Goal: Register for event/course

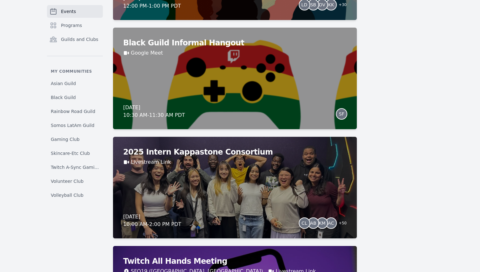
scroll to position [1031, 0]
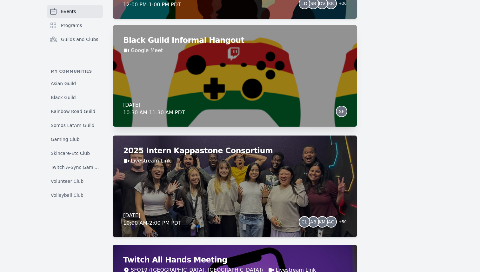
click at [208, 82] on div "Black Guild Informal Hangout Google Meet [DATE] 10:30 AM - 11:30 AM PDT SF" at bounding box center [235, 76] width 244 height 102
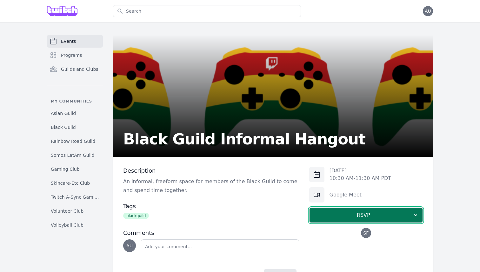
click at [341, 219] on button "RSVP" at bounding box center [366, 215] width 114 height 15
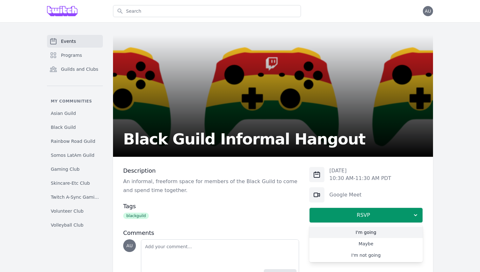
click at [346, 229] on link "I'm going" at bounding box center [366, 232] width 114 height 11
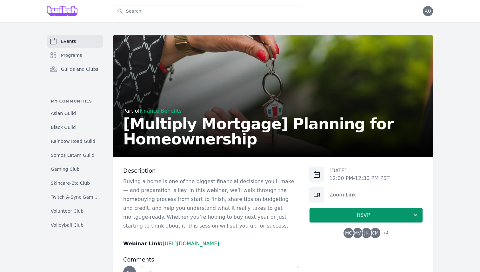
click at [380, 232] on span "CM" at bounding box center [375, 233] width 10 height 10
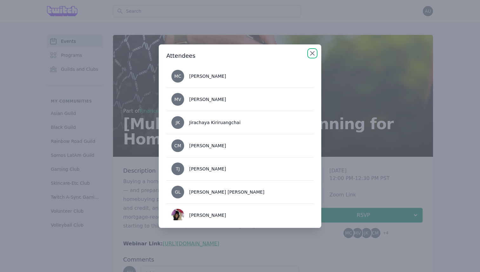
click at [312, 53] on icon "button" at bounding box center [312, 53] width 4 height 4
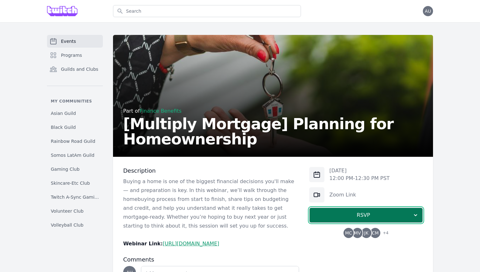
click at [335, 210] on button "RSVP" at bounding box center [366, 215] width 114 height 15
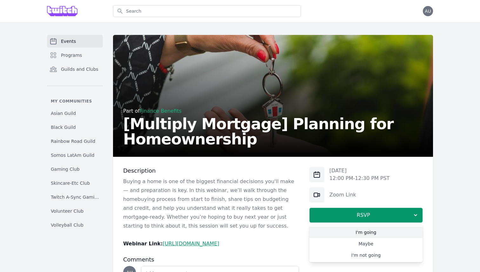
click at [335, 228] on link "I'm going" at bounding box center [366, 232] width 114 height 11
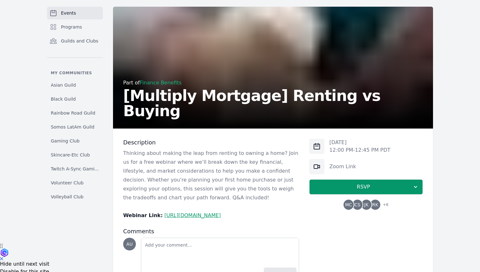
scroll to position [29, 0]
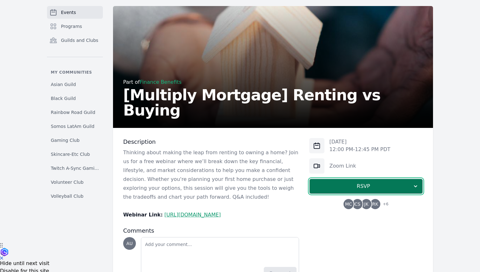
click at [382, 183] on span "RSVP" at bounding box center [363, 186] width 98 height 8
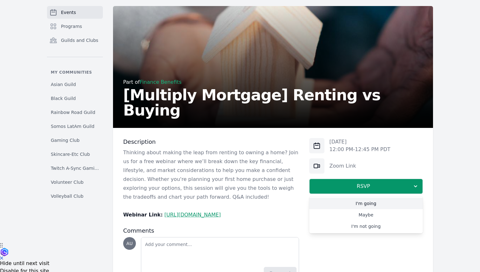
click at [371, 198] on link "I'm going" at bounding box center [366, 203] width 114 height 11
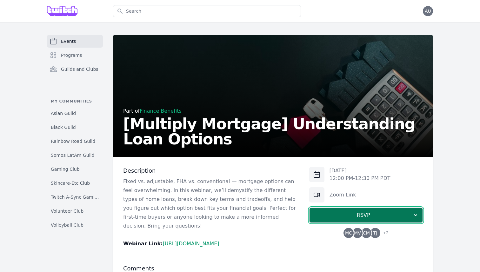
click at [381, 218] on span "RSVP" at bounding box center [363, 215] width 98 height 8
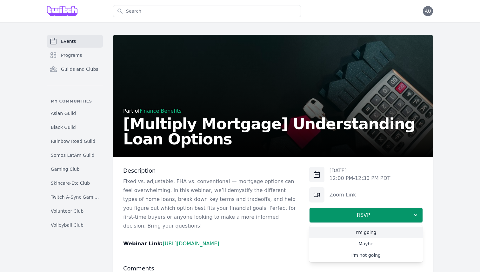
click at [361, 229] on link "I'm going" at bounding box center [366, 232] width 114 height 11
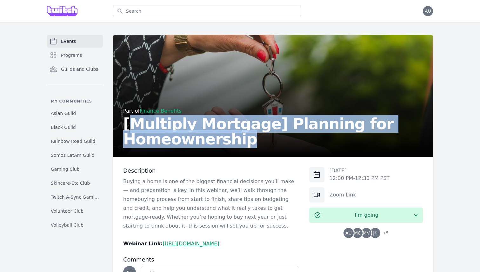
drag, startPoint x: 237, startPoint y: 141, endPoint x: 130, endPoint y: 129, distance: 107.9
click at [130, 129] on h2 "[Multiply Mortgage] Planning for Homeownership" at bounding box center [273, 131] width 300 height 30
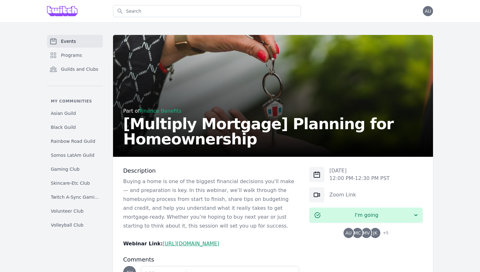
click at [129, 129] on h2 "[Multiply Mortgage] Planning for Homeownership" at bounding box center [273, 131] width 300 height 30
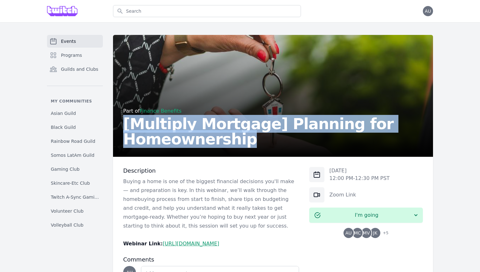
drag, startPoint x: 125, startPoint y: 129, endPoint x: 237, endPoint y: 154, distance: 114.1
click at [237, 154] on div "Part of Finance Benefits [Multiply Mortgage] Planning for Homeownership" at bounding box center [273, 96] width 320 height 122
copy h2 "[Multiply Mortgage] Planning for Homeownership"
